Goal: Use online tool/utility: Utilize a website feature to perform a specific function

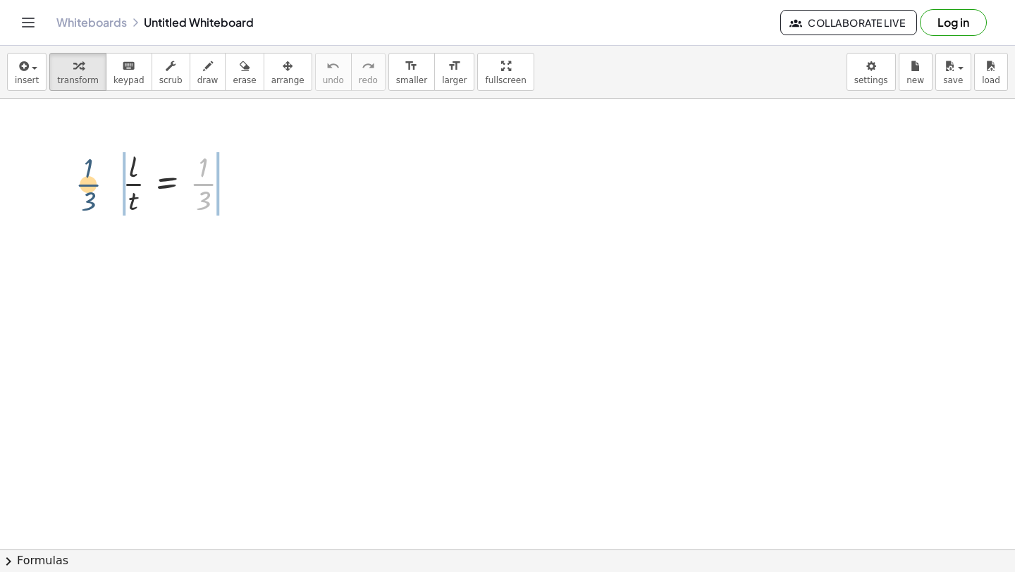
drag, startPoint x: 201, startPoint y: 187, endPoint x: 87, endPoint y: 187, distance: 113.4
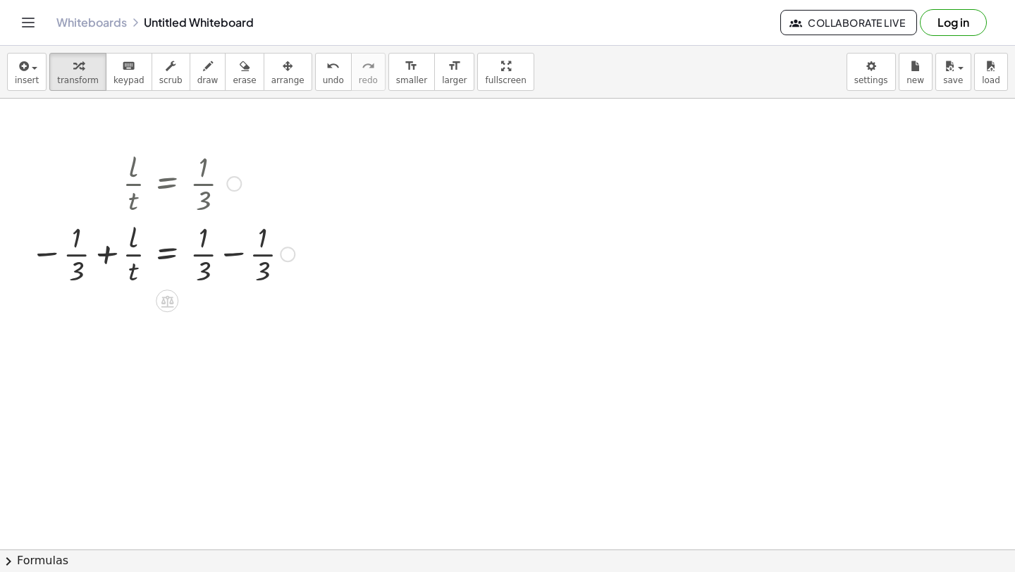
click at [225, 266] on div at bounding box center [162, 253] width 278 height 70
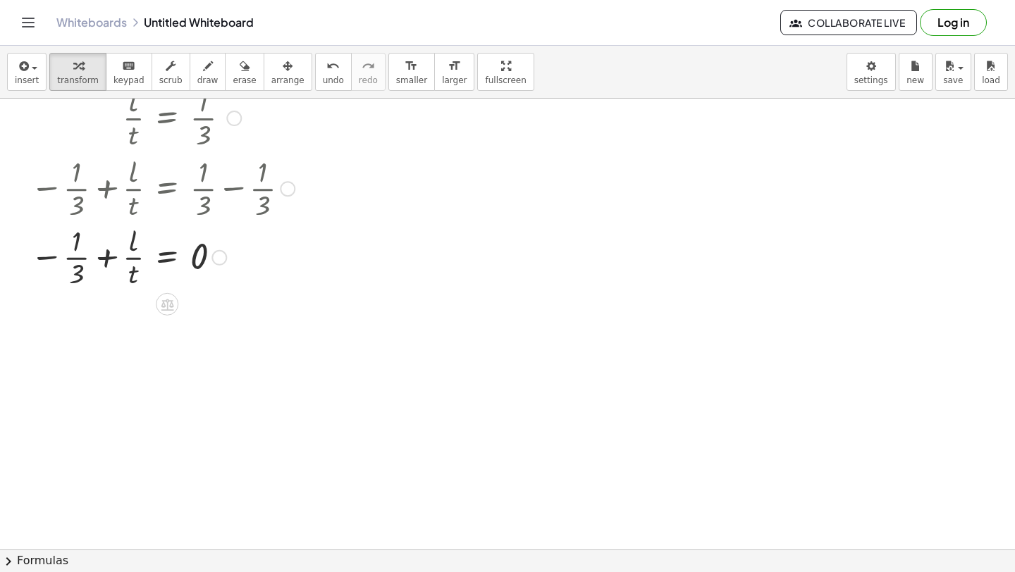
scroll to position [71, 0]
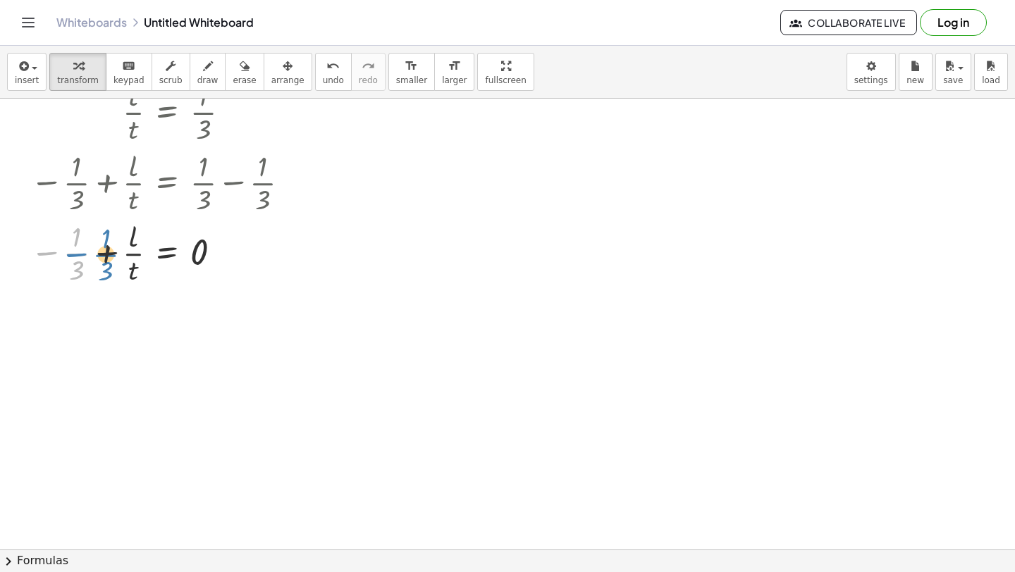
drag, startPoint x: 45, startPoint y: 255, endPoint x: 55, endPoint y: 256, distance: 9.9
click at [55, 256] on div at bounding box center [162, 252] width 278 height 70
click at [97, 256] on div at bounding box center [162, 252] width 278 height 70
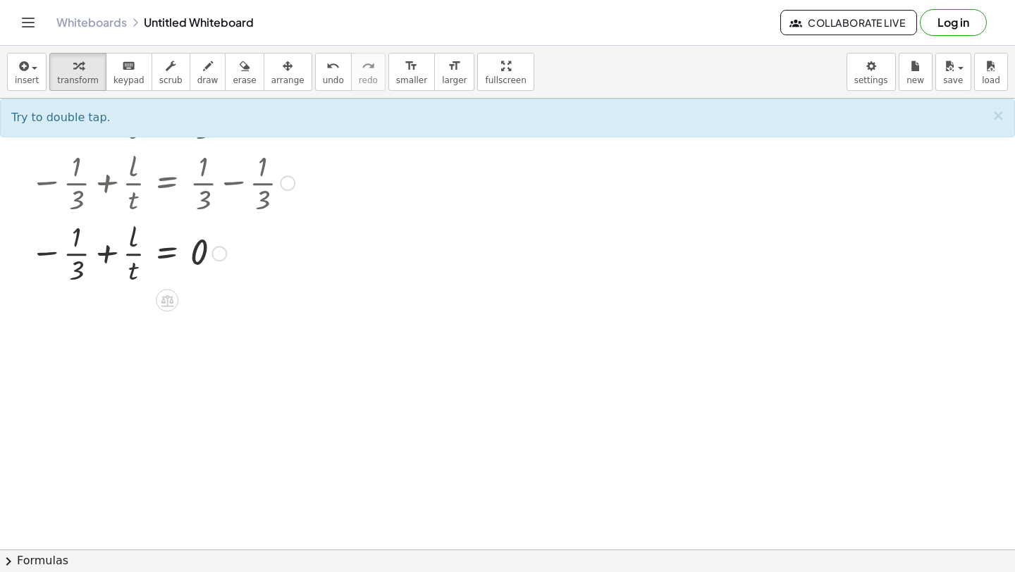
click at [106, 259] on div at bounding box center [162, 252] width 278 height 70
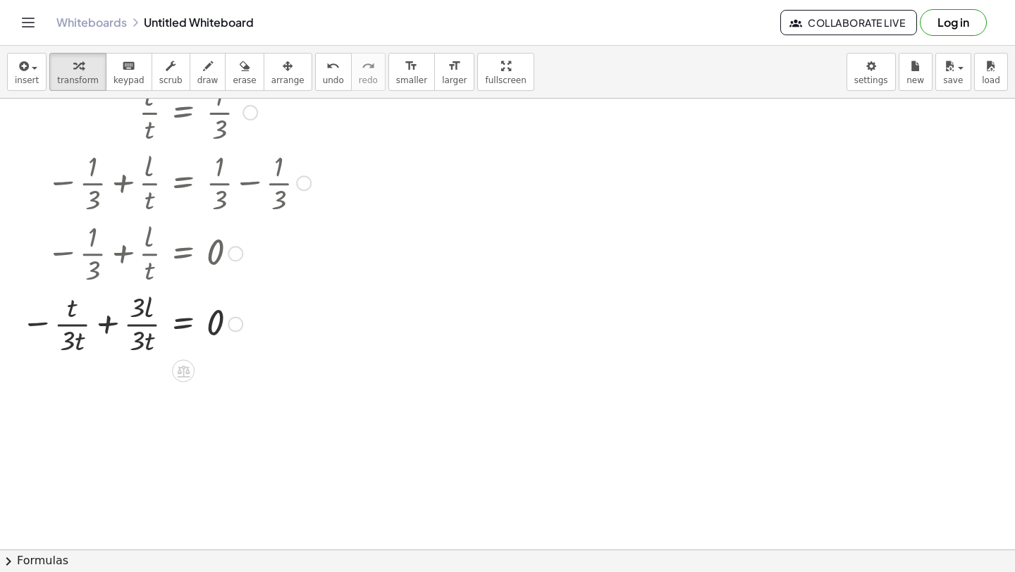
click at [104, 330] on div at bounding box center [166, 322] width 304 height 70
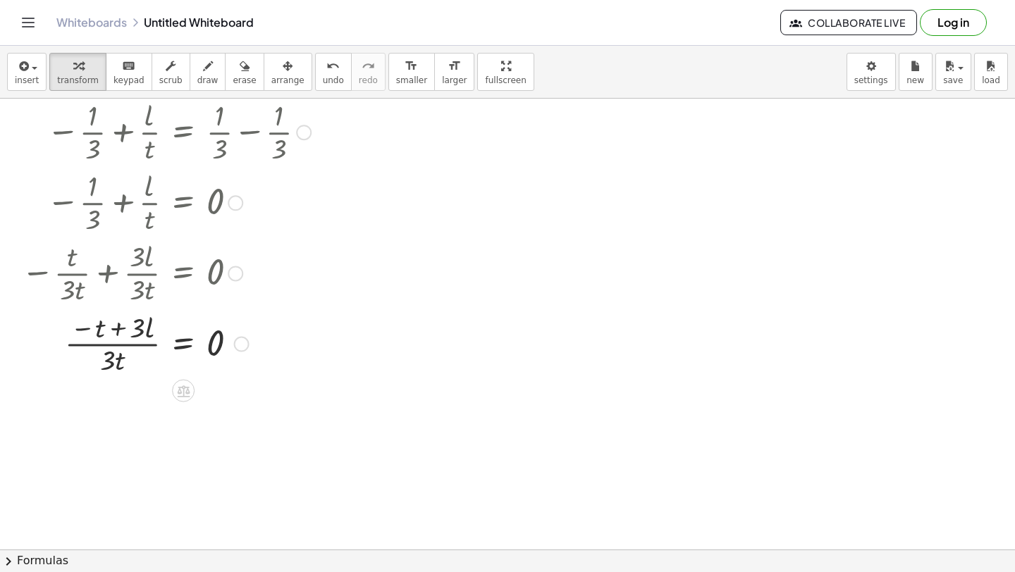
scroll to position [123, 0]
click at [115, 329] on div at bounding box center [166, 342] width 304 height 70
drag, startPoint x: 137, startPoint y: 330, endPoint x: 132, endPoint y: 343, distance: 14.5
click at [132, 343] on div at bounding box center [166, 342] width 304 height 70
click at [116, 347] on div at bounding box center [166, 342] width 304 height 70
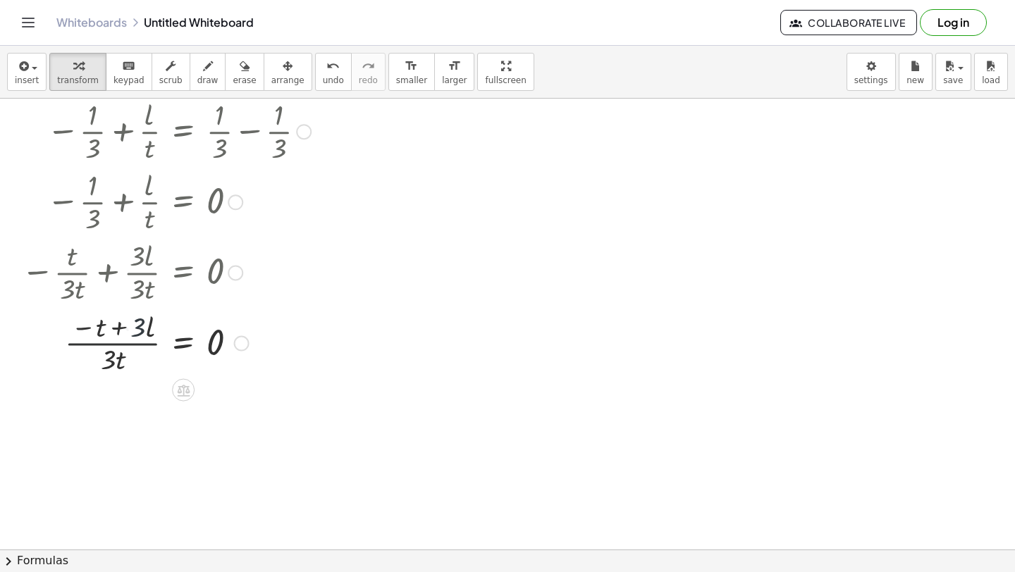
click at [116, 346] on div at bounding box center [166, 342] width 304 height 70
drag, startPoint x: 98, startPoint y: 330, endPoint x: 91, endPoint y: 332, distance: 7.2
click at [91, 332] on div at bounding box center [166, 342] width 304 height 70
drag, startPoint x: 111, startPoint y: 360, endPoint x: 138, endPoint y: 339, distance: 34.7
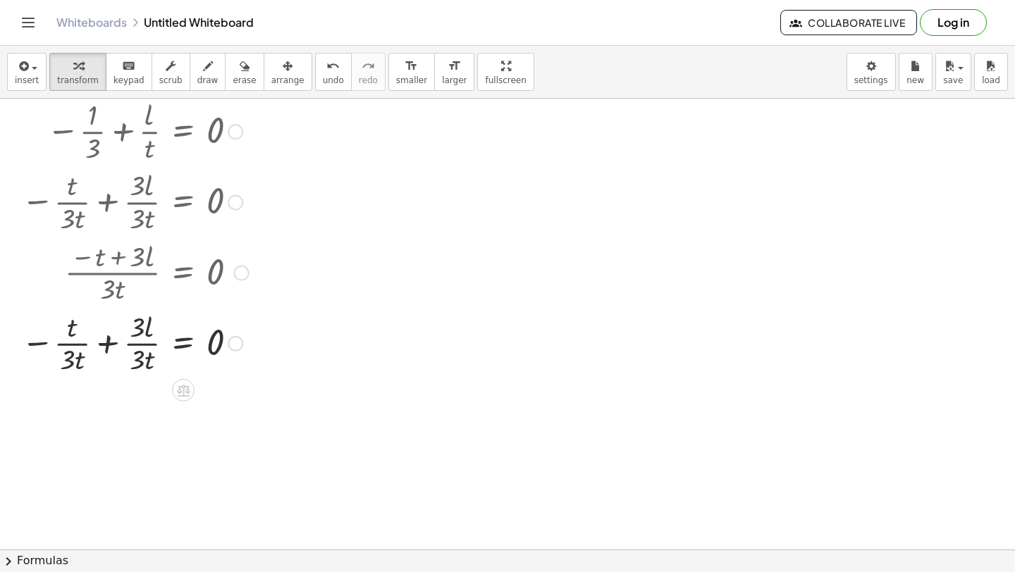
scroll to position [194, 0]
click at [76, 340] on div at bounding box center [166, 341] width 304 height 70
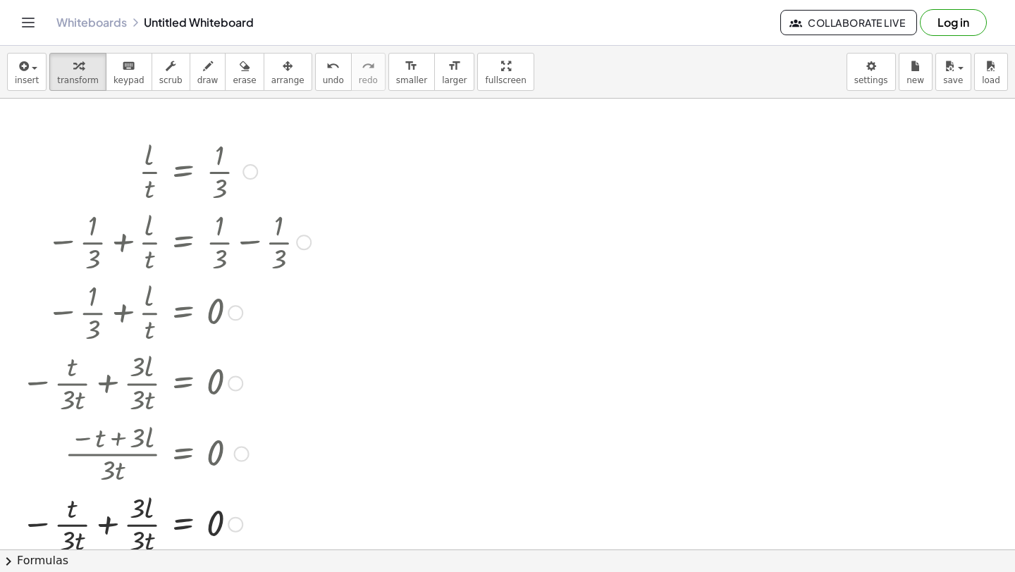
scroll to position [13, 0]
click at [315, 77] on button "undo undo" at bounding box center [333, 72] width 37 height 38
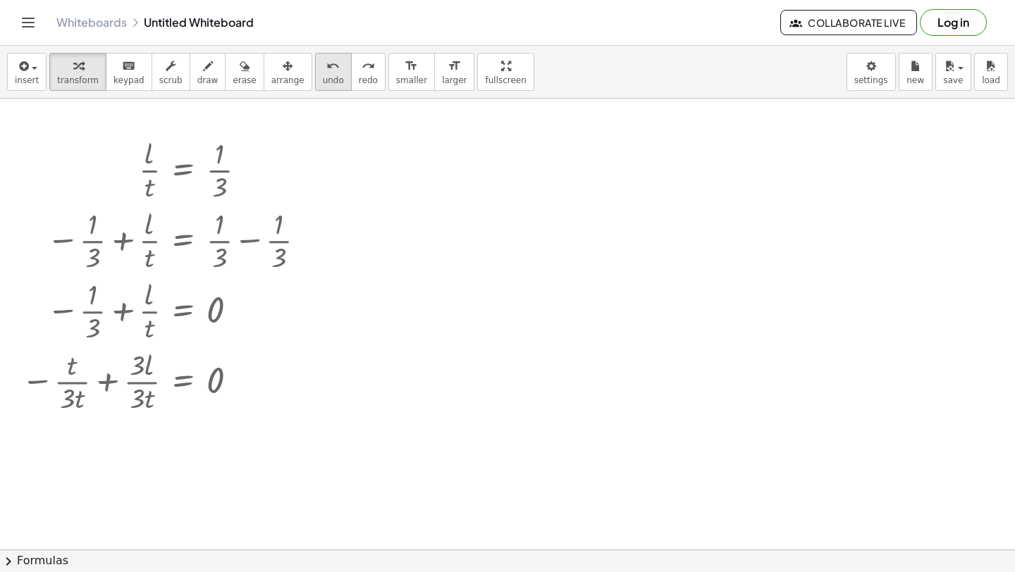
click at [315, 77] on button "undo undo" at bounding box center [333, 72] width 37 height 38
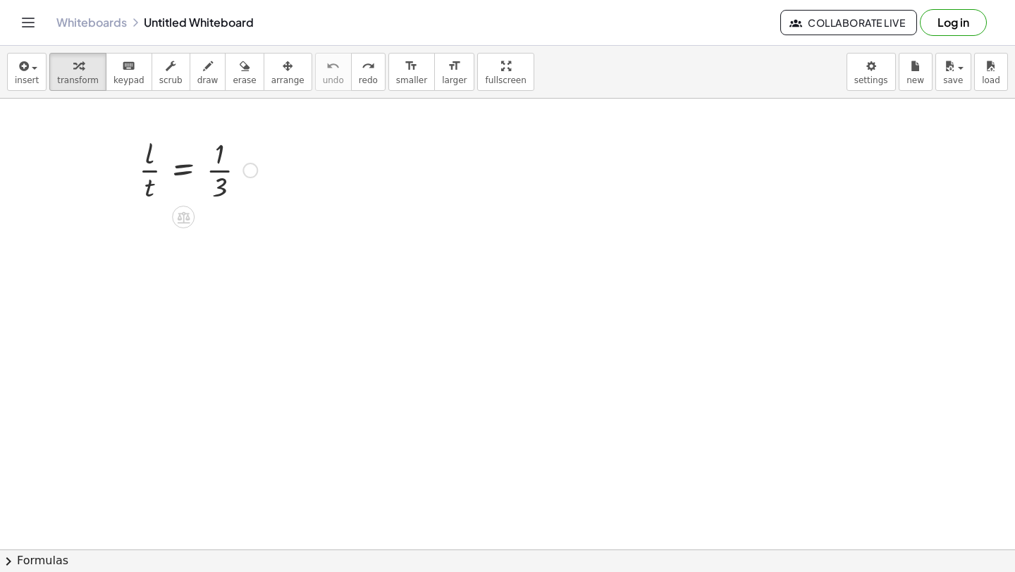
click at [173, 174] on div at bounding box center [198, 169] width 132 height 70
drag, startPoint x: 251, startPoint y: 240, endPoint x: 221, endPoint y: 232, distance: 30.6
click at [221, 232] on div at bounding box center [198, 239] width 188 height 70
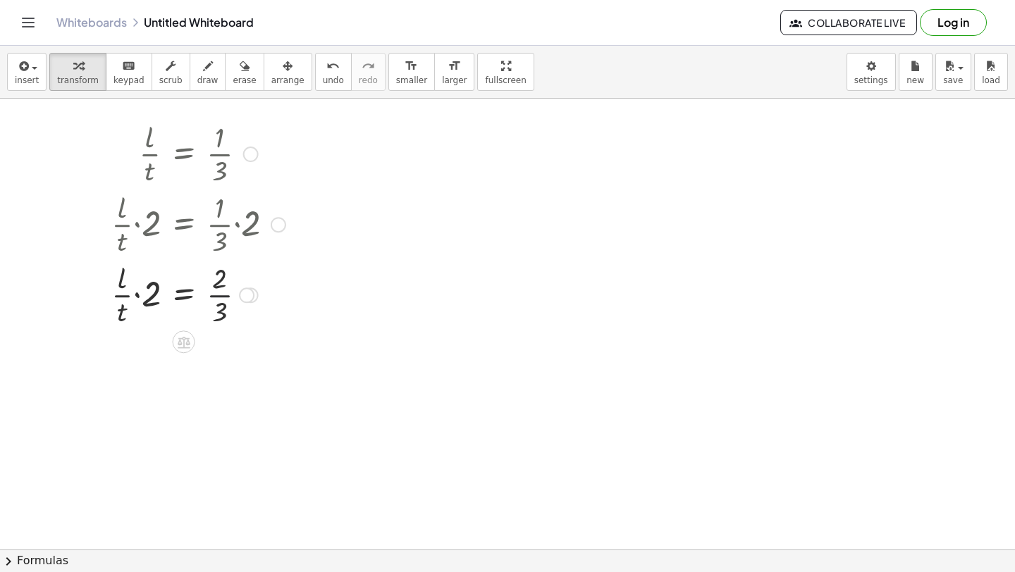
click at [221, 292] on div at bounding box center [198, 294] width 188 height 70
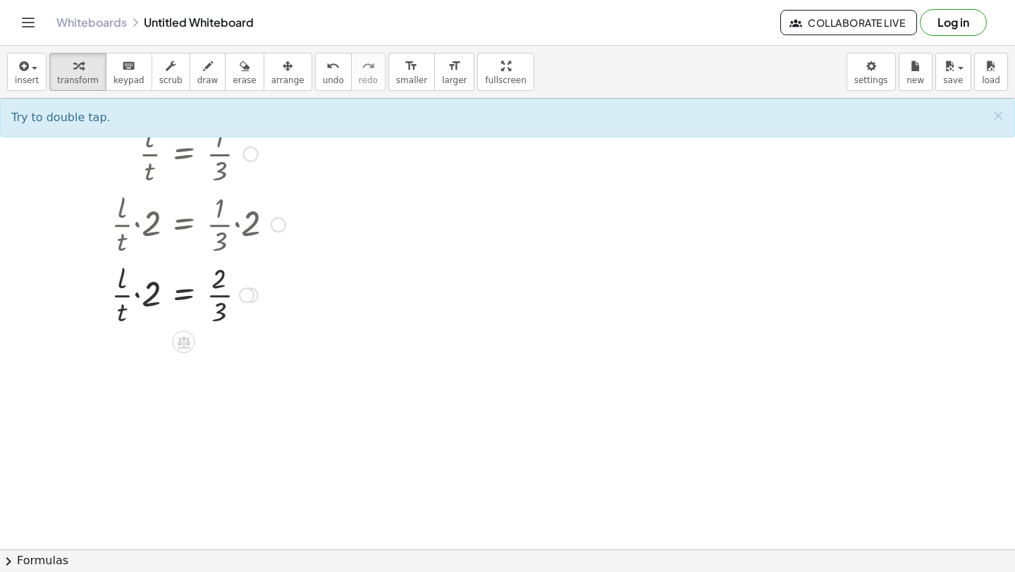
click at [221, 292] on div at bounding box center [198, 294] width 188 height 70
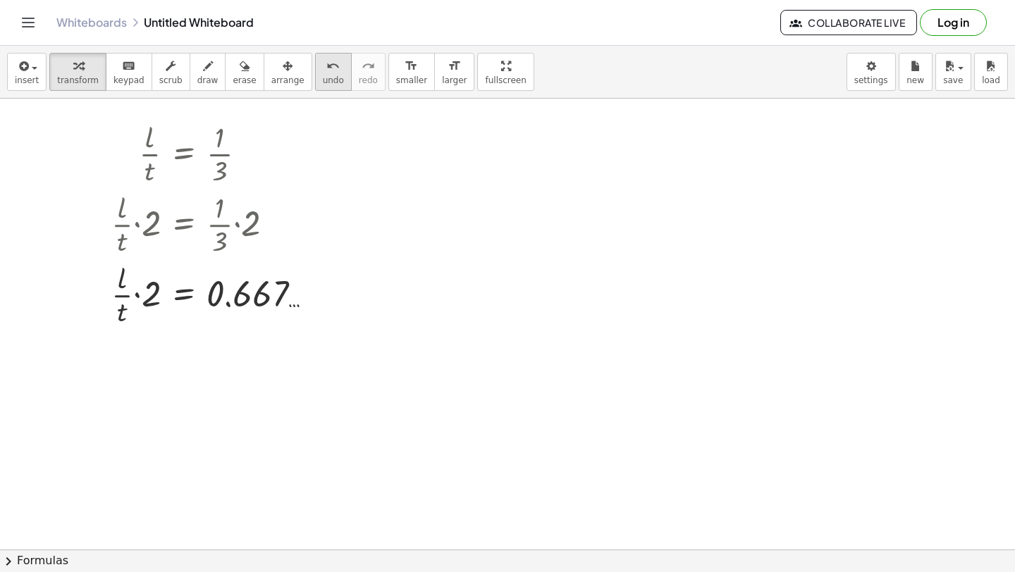
click at [323, 76] on span "undo" at bounding box center [333, 80] width 21 height 10
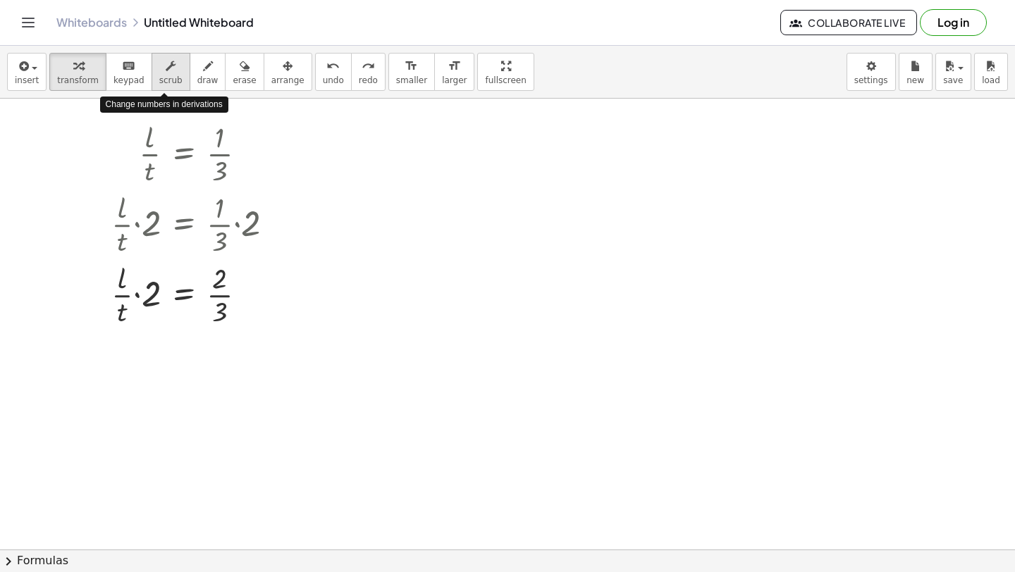
click at [163, 78] on span "scrub" at bounding box center [170, 80] width 23 height 10
click at [323, 77] on span "undo" at bounding box center [333, 80] width 21 height 10
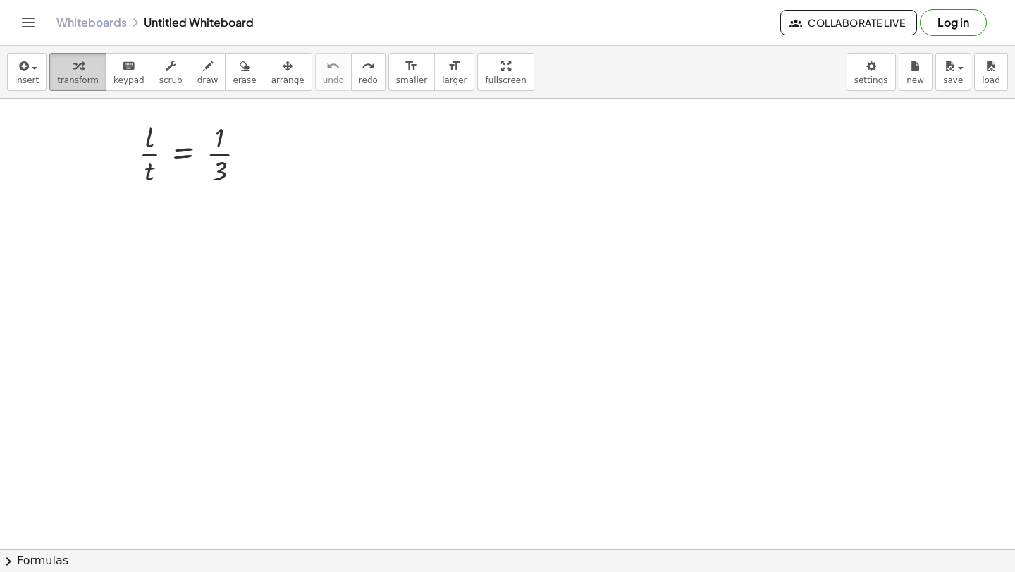
click at [82, 72] on div "button" at bounding box center [78, 65] width 42 height 17
click at [184, 161] on div at bounding box center [198, 153] width 132 height 70
drag, startPoint x: 249, startPoint y: 230, endPoint x: 216, endPoint y: 214, distance: 36.6
click at [221, 223] on div at bounding box center [184, 223] width 161 height 70
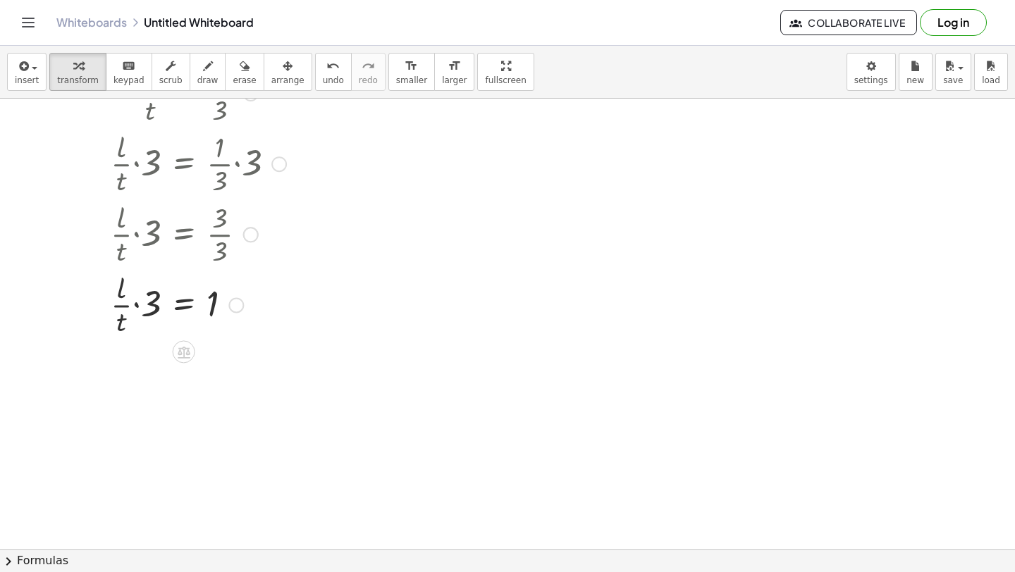
scroll to position [97, 0]
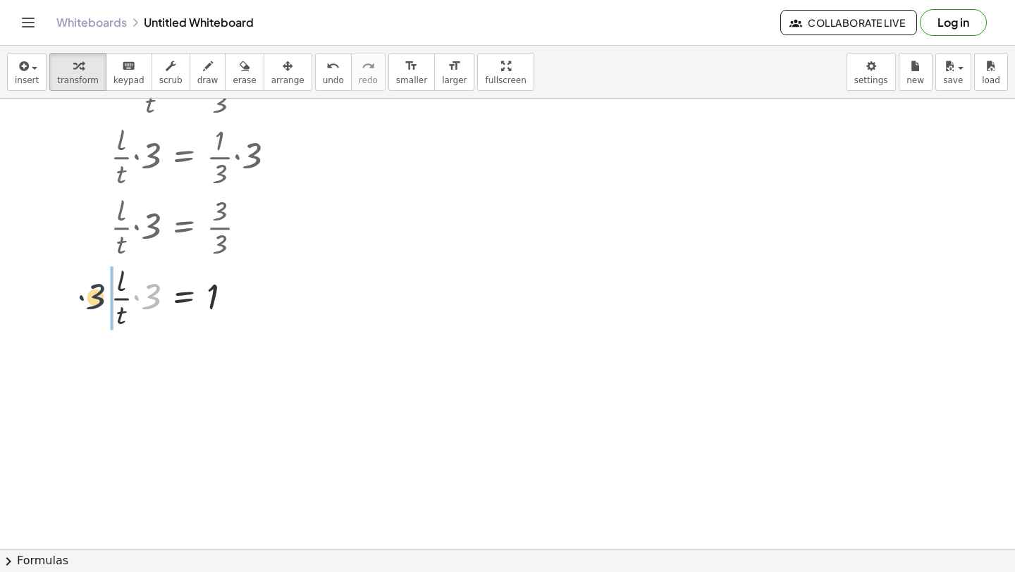
drag, startPoint x: 149, startPoint y: 299, endPoint x: 95, endPoint y: 299, distance: 54.2
click at [94, 299] on div "· l · t = · 1 · 3 · · l · t · 3 = · · 1 · 3 · 3 · · l · t · 3 = · 3 · 1 · 3 · ·…" at bounding box center [192, 191] width 207 height 290
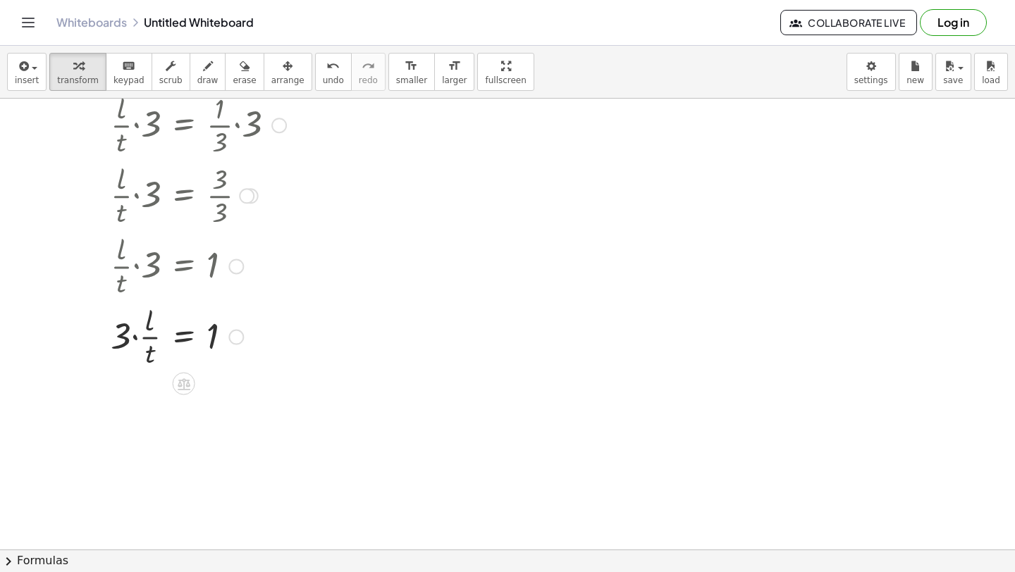
scroll to position [130, 0]
click at [135, 337] on div at bounding box center [199, 334] width 190 height 70
click at [144, 405] on div at bounding box center [199, 405] width 190 height 70
click at [142, 390] on div at bounding box center [199, 405] width 190 height 70
